Goal: Task Accomplishment & Management: Use online tool/utility

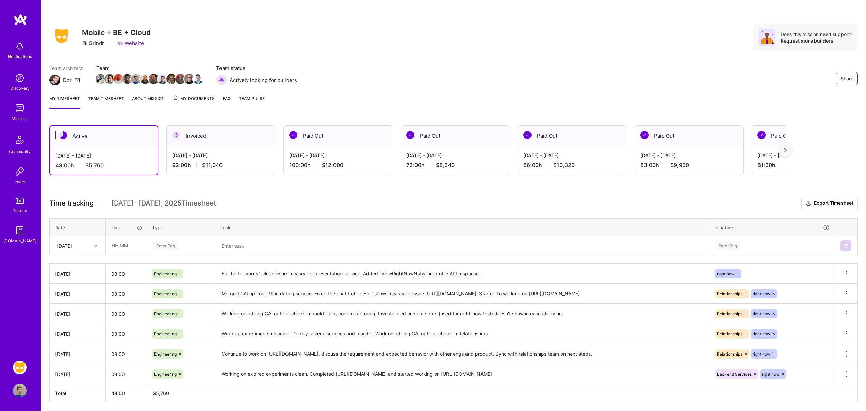
click at [119, 104] on link "Team timesheet" at bounding box center [106, 102] width 36 height 14
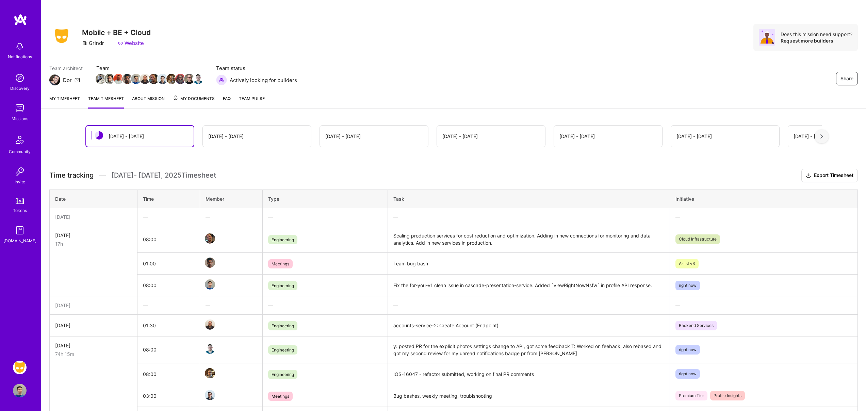
scroll to position [1, 0]
click at [69, 97] on link "My timesheet" at bounding box center [64, 101] width 31 height 14
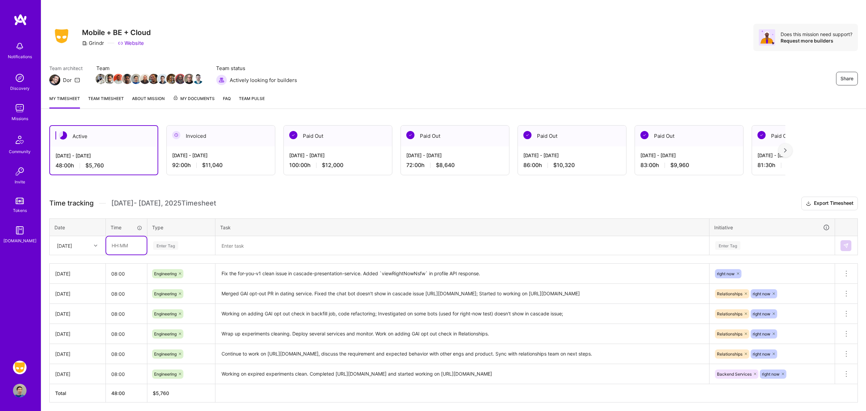
click at [126, 246] on input "text" at bounding box center [126, 245] width 40 height 18
type input "08:00"
type input "engi"
click at [418, 59] on div "Share Mobile + BE + Cloud Grindr Website Does this mission need support? Reques…" at bounding box center [453, 44] width 824 height 89
